Goal: Navigation & Orientation: Find specific page/section

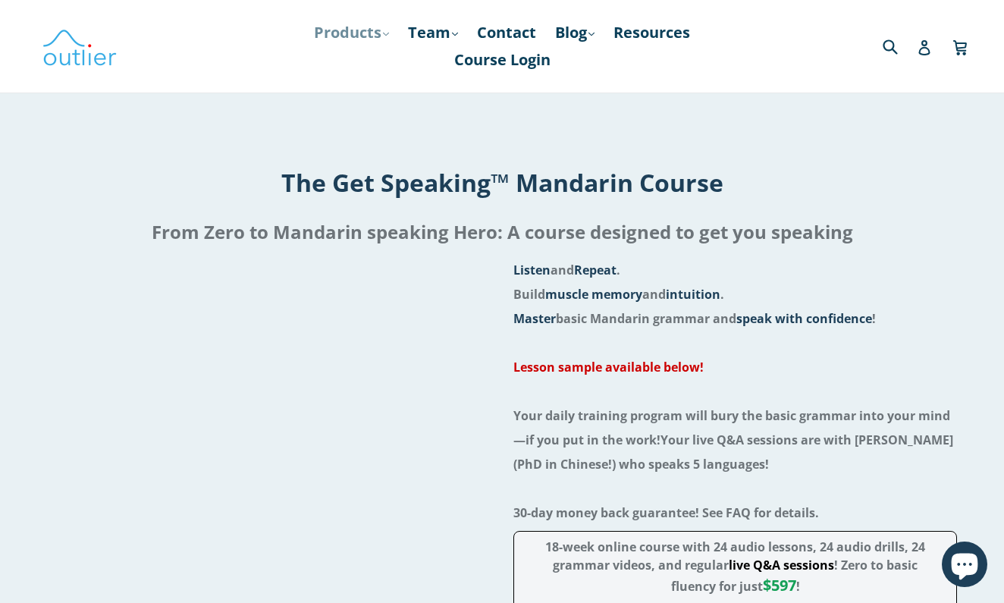
click at [379, 40] on link "Products .cls-1{fill:#231f20} expand" at bounding box center [351, 32] width 90 height 27
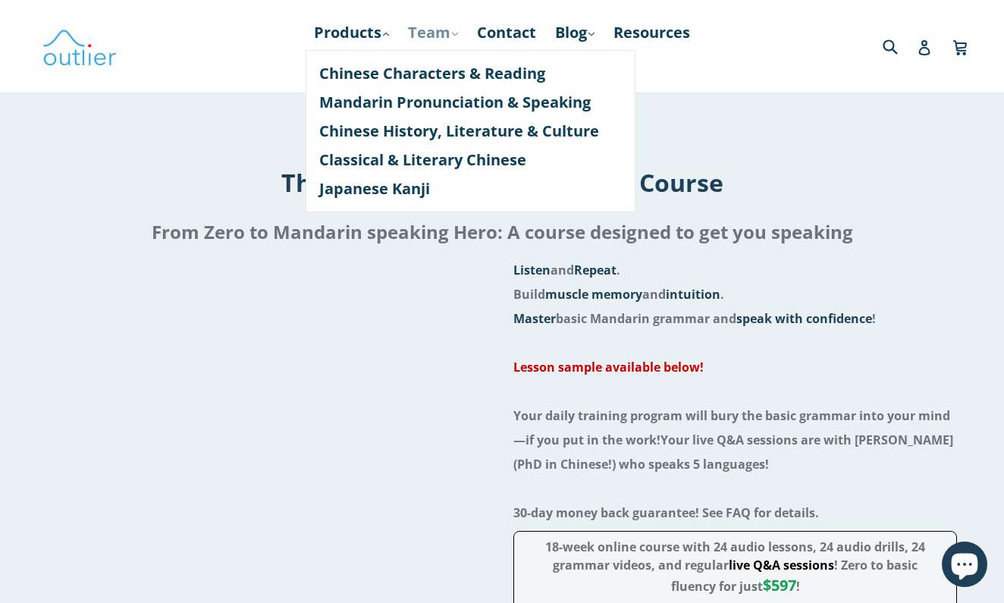
click at [460, 27] on link "Team .cls-1{fill:#231f20} expand" at bounding box center [433, 32] width 65 height 27
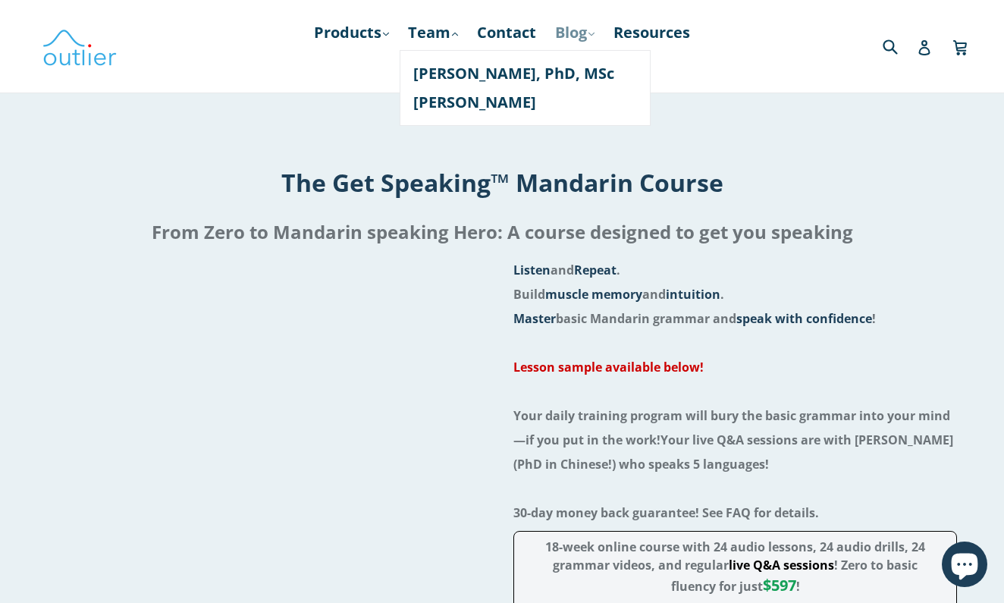
click at [591, 32] on link "Blog .cls-1{fill:#231f20} expand" at bounding box center [575, 32] width 55 height 27
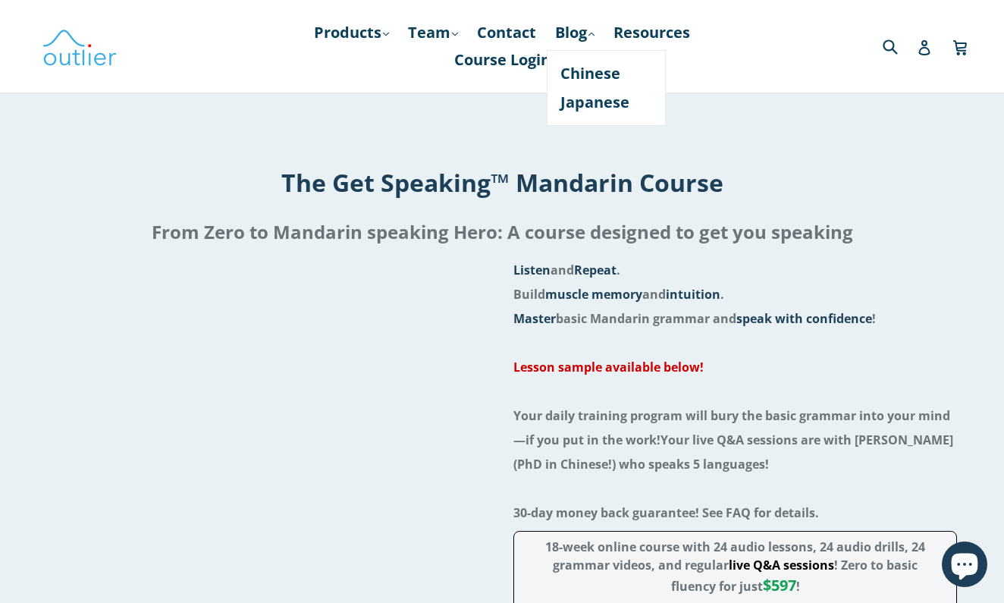
click at [699, 62] on ul "Products .cls-1{fill:#231f20} expand Chinese Characters & Reading Mandarin Pron…" at bounding box center [502, 46] width 460 height 55
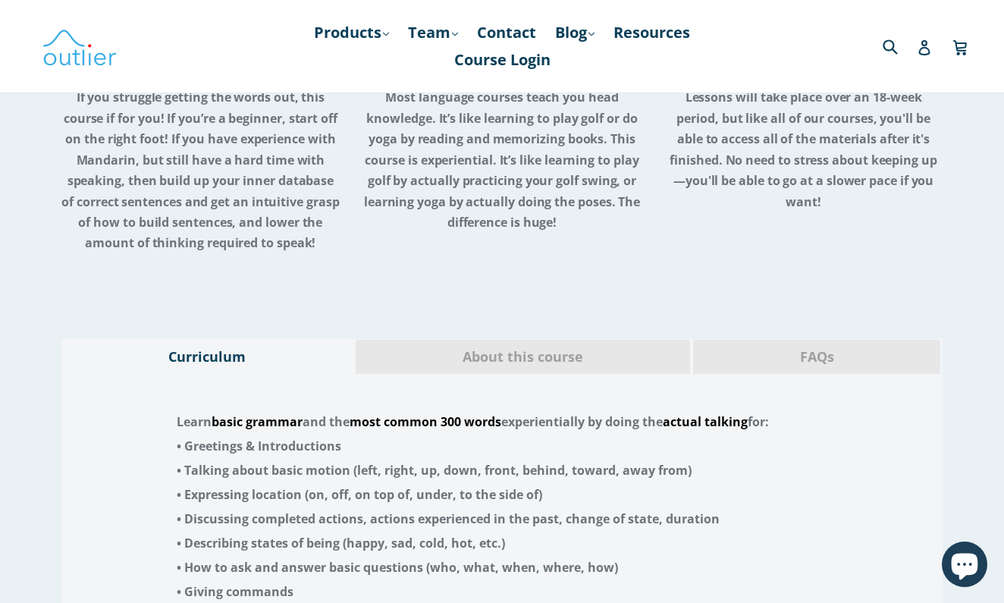
scroll to position [3017, 0]
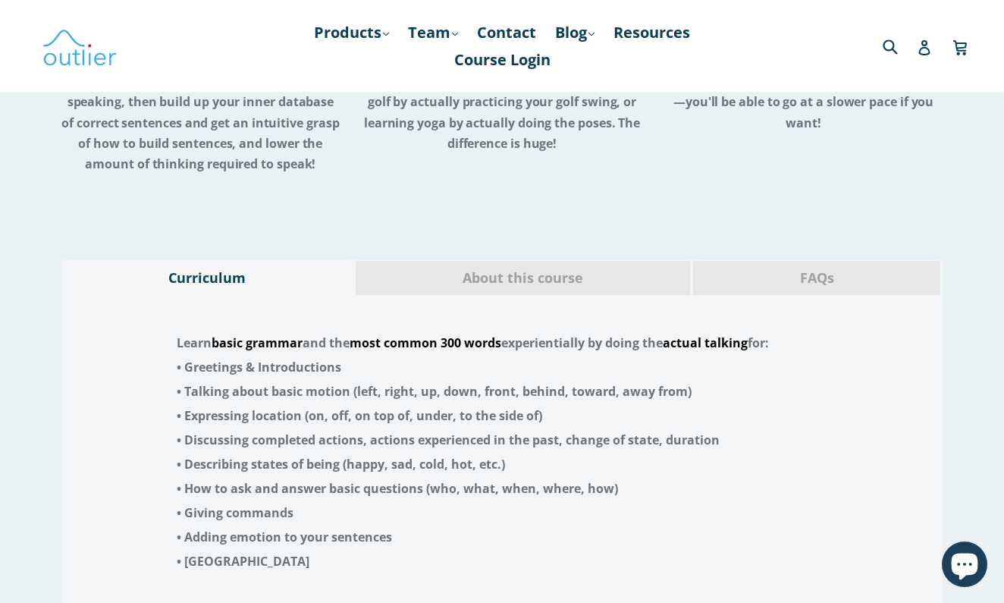
click at [831, 269] on span "FAQs" at bounding box center [817, 279] width 225 height 20
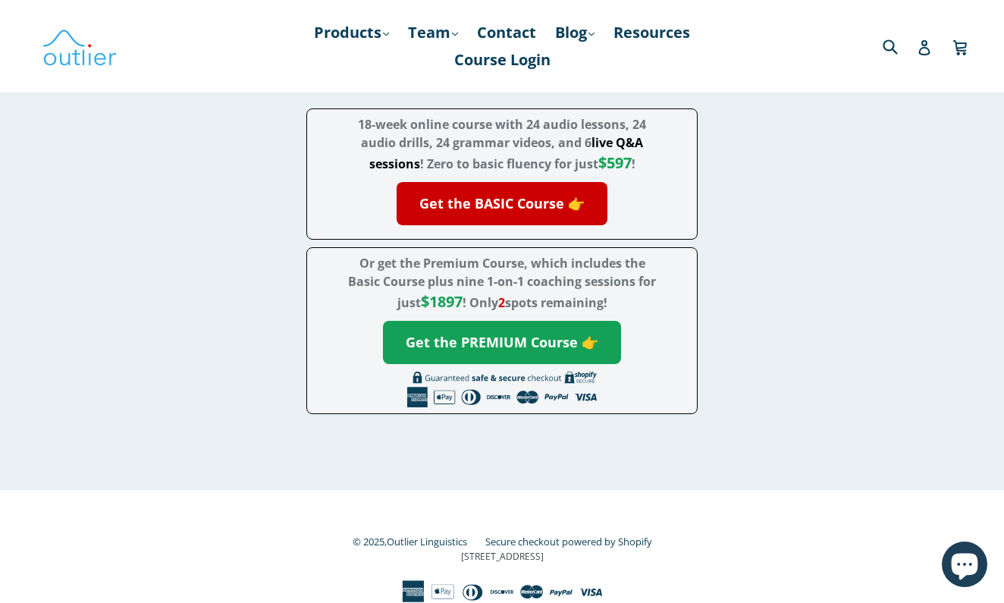
scroll to position [5147, 0]
click at [448, 36] on link "Team .cls-1{fill:#231f20} expand" at bounding box center [433, 32] width 65 height 27
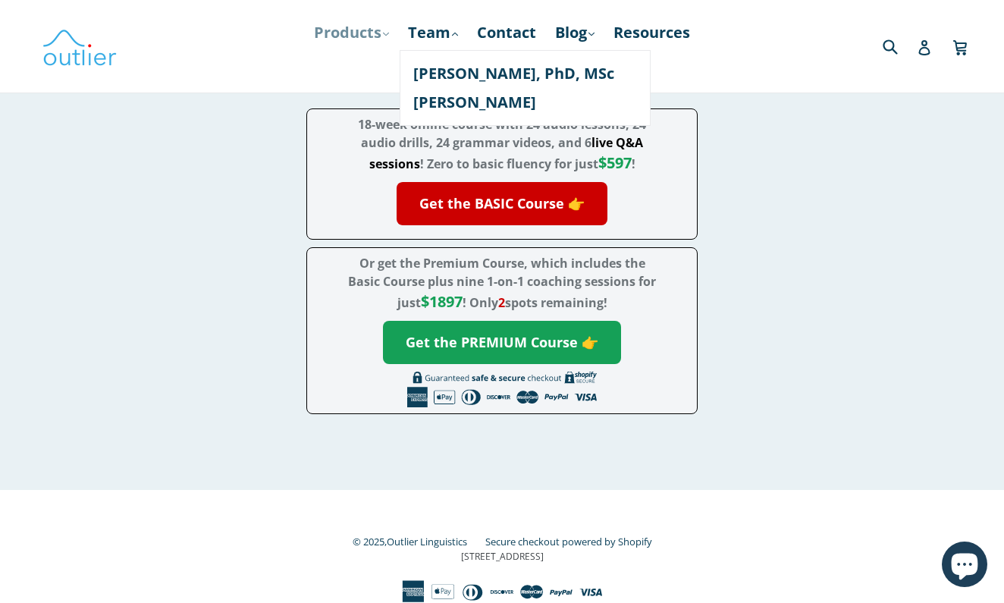
click at [348, 31] on link "Products .cls-1{fill:#231f20} expand" at bounding box center [351, 32] width 90 height 27
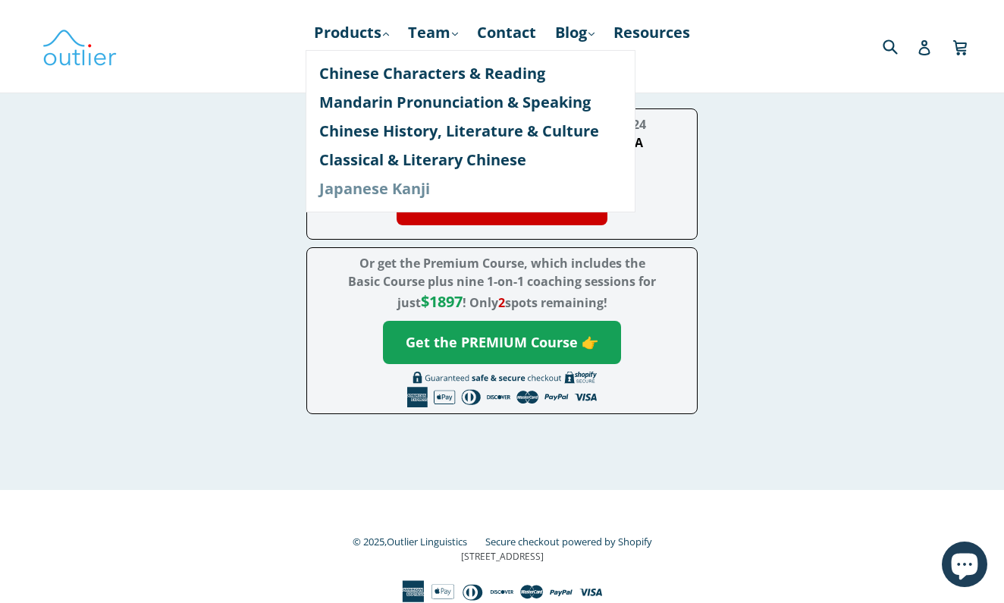
click at [383, 188] on link "Japanese Kanji" at bounding box center [470, 188] width 303 height 29
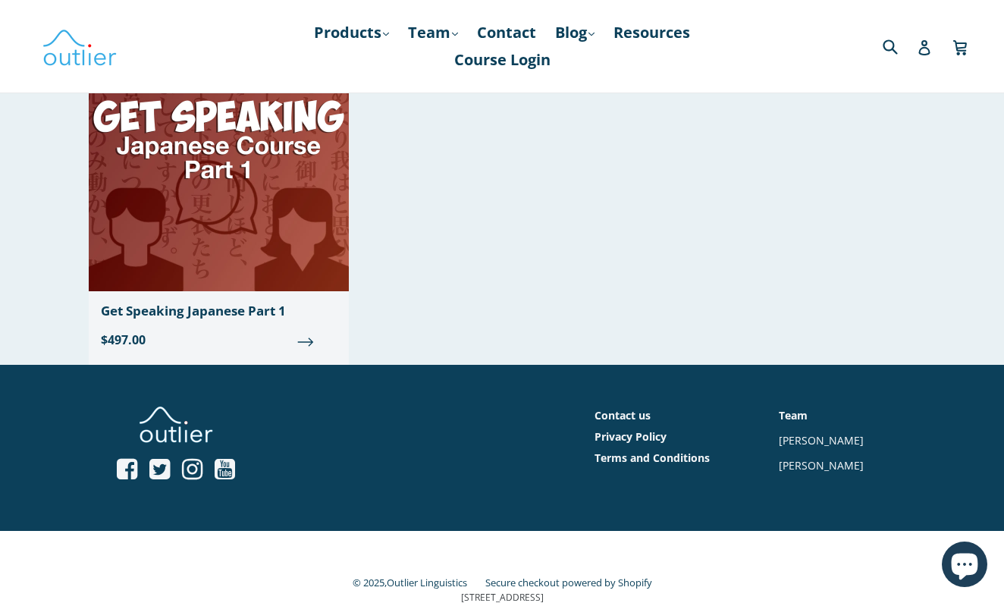
scroll to position [599, 0]
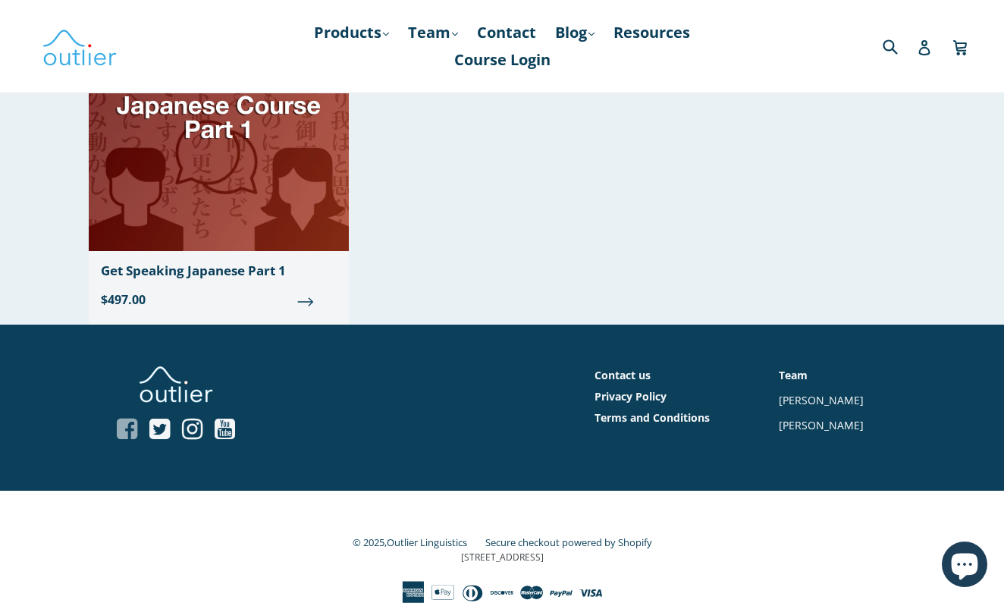
click at [131, 438] on icon at bounding box center [127, 429] width 20 height 24
click at [226, 434] on icon at bounding box center [225, 429] width 20 height 24
